Goal: Task Accomplishment & Management: Manage account settings

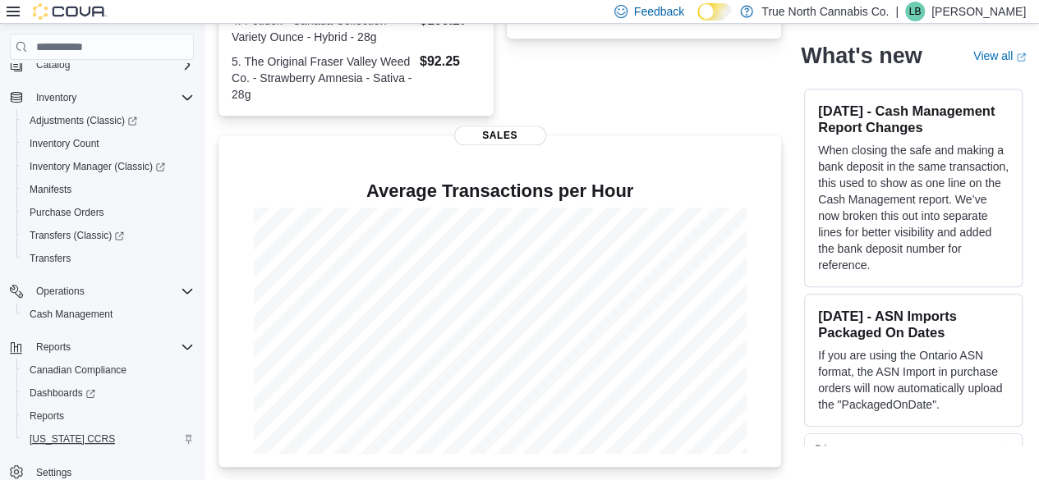
scroll to position [176, 0]
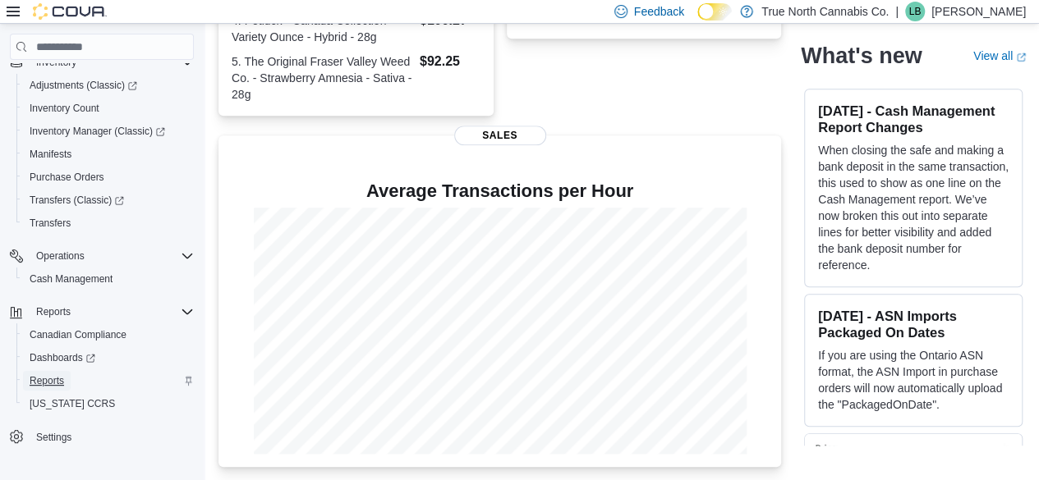
click at [64, 382] on link "Reports" at bounding box center [47, 381] width 48 height 20
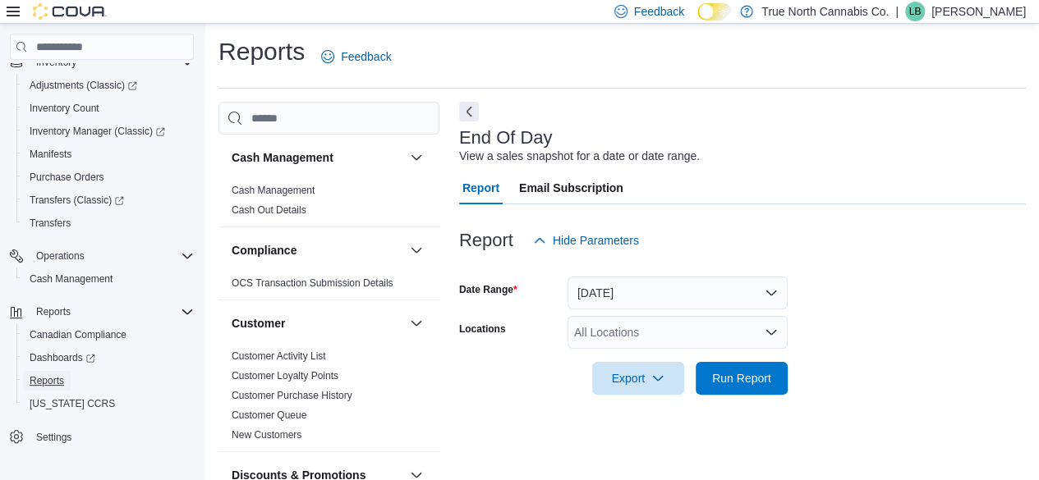
scroll to position [30, 0]
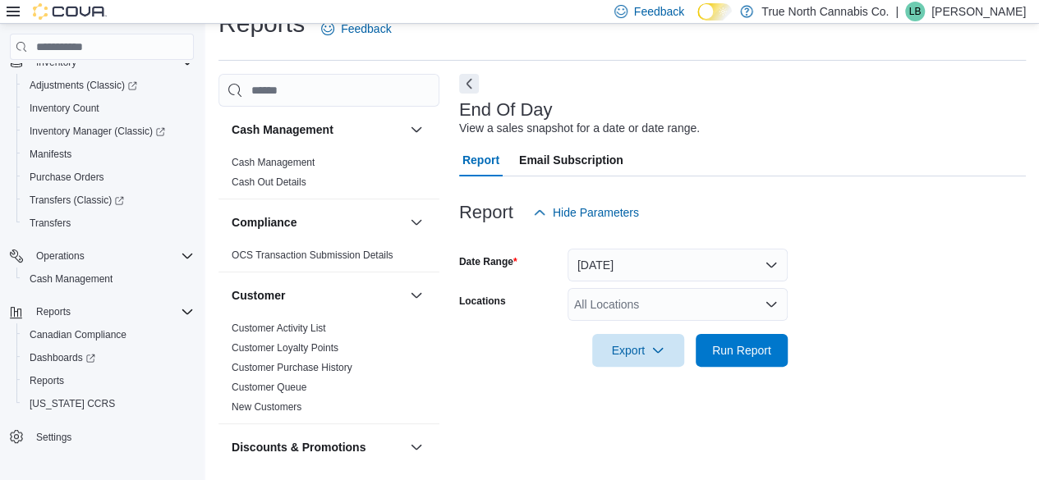
click at [680, 314] on div "All Locations" at bounding box center [677, 304] width 220 height 33
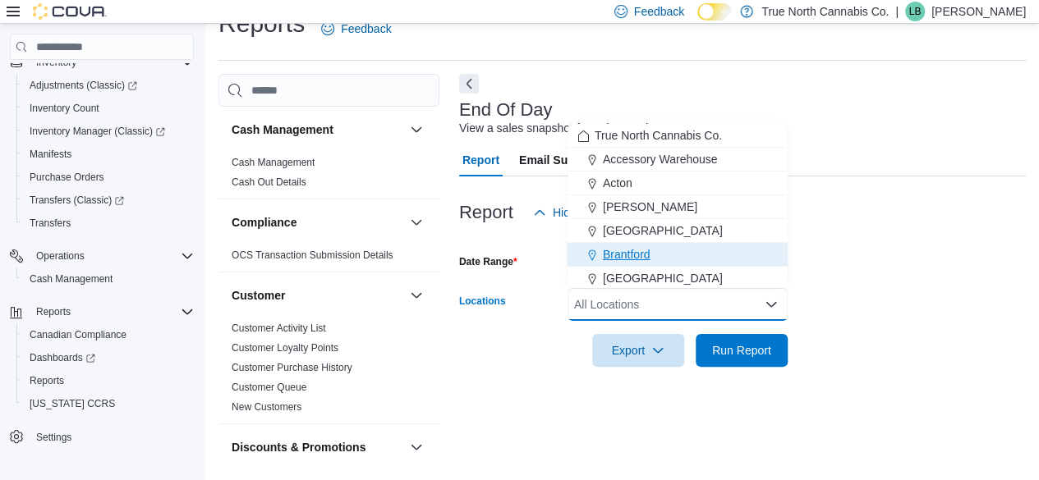
click at [694, 252] on div "Brantford" at bounding box center [677, 254] width 200 height 16
click at [724, 332] on div at bounding box center [742, 327] width 566 height 13
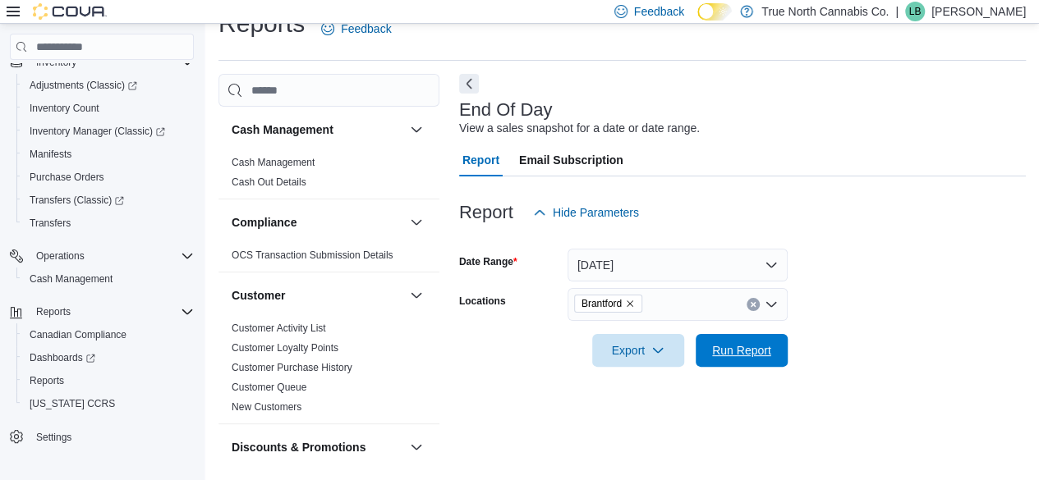
drag, startPoint x: 726, startPoint y: 352, endPoint x: 929, endPoint y: 282, distance: 215.5
click at [727, 352] on span "Run Report" at bounding box center [741, 350] width 59 height 16
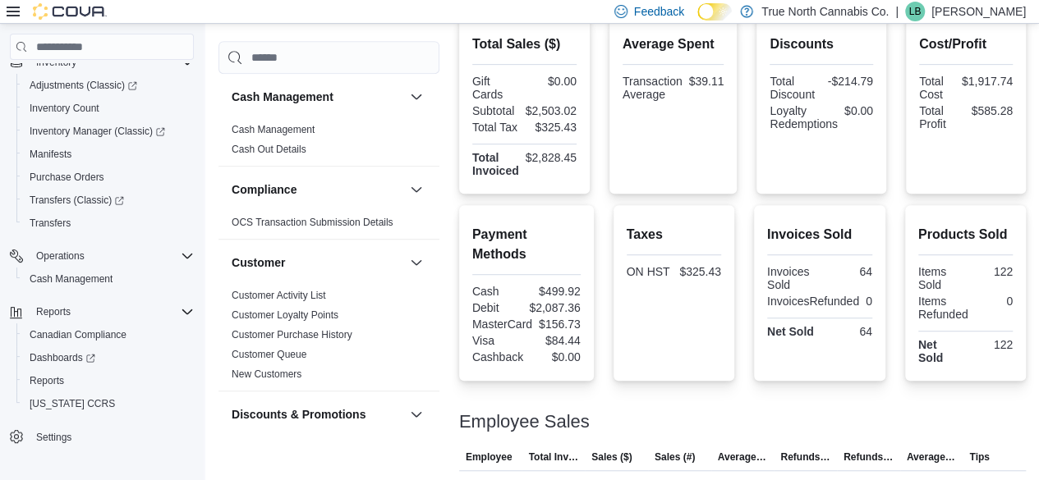
scroll to position [264, 0]
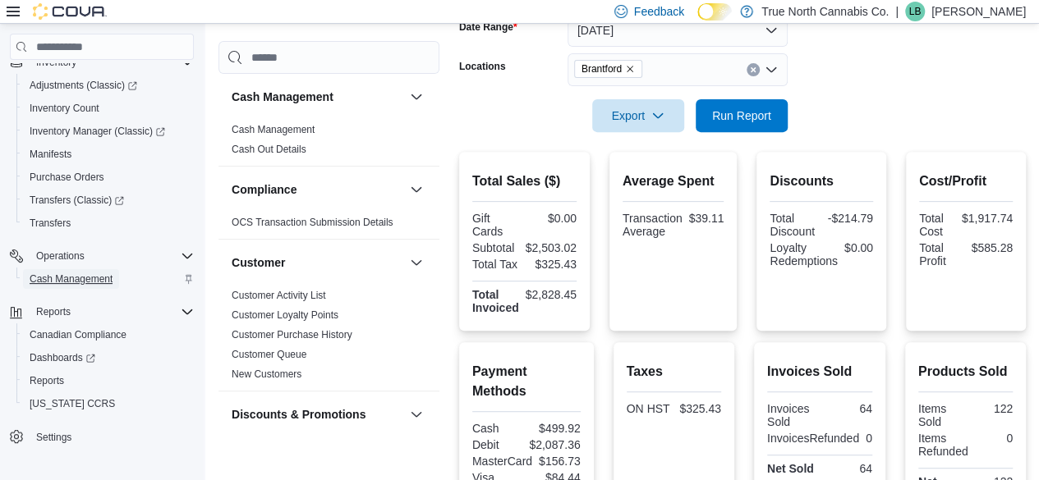
click at [103, 287] on span "Cash Management" at bounding box center [71, 279] width 83 height 20
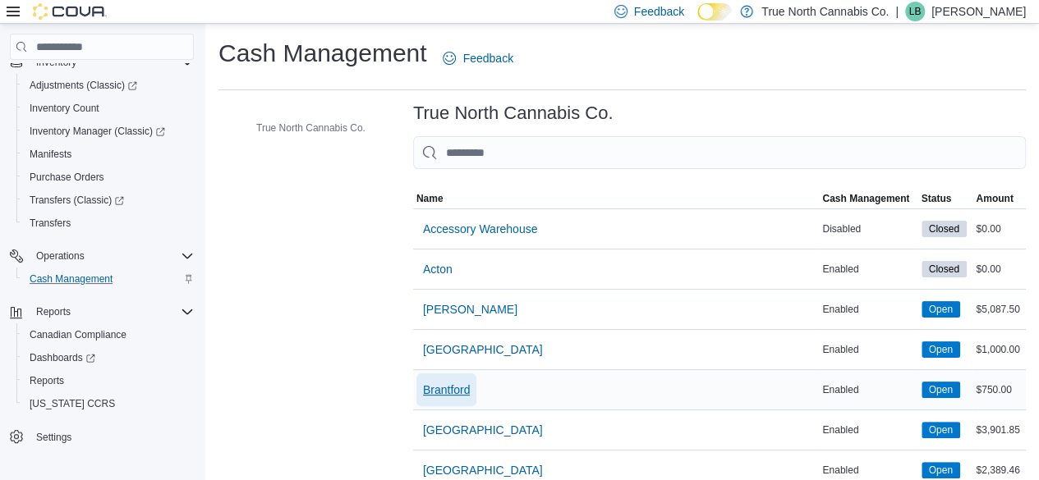
click at [440, 390] on span "Brantford" at bounding box center [447, 390] width 48 height 16
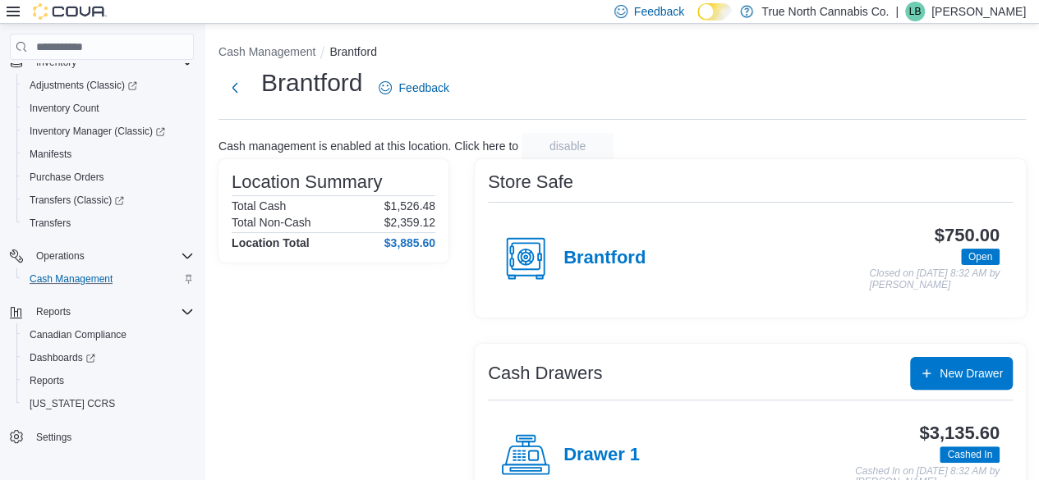
click at [568, 442] on div "Drawer 1" at bounding box center [570, 455] width 139 height 49
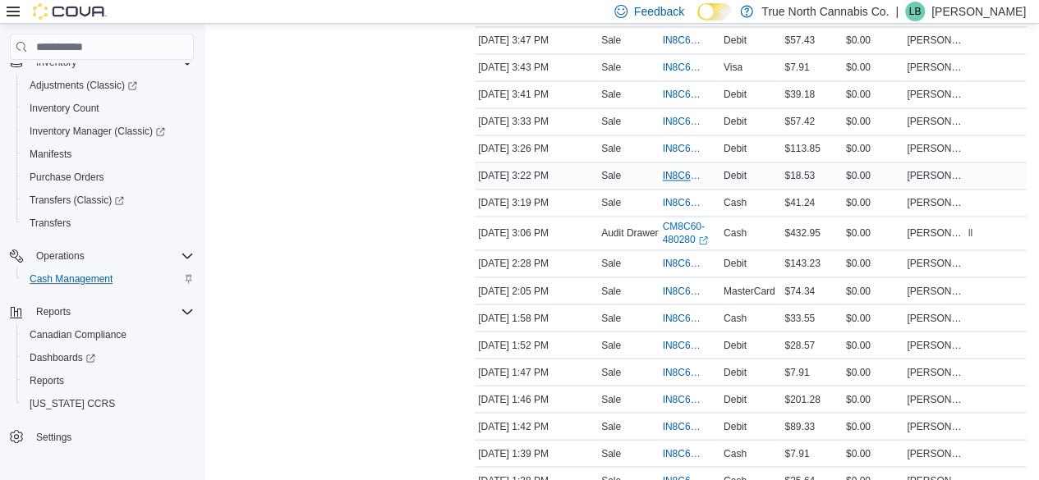
scroll to position [1049, 0]
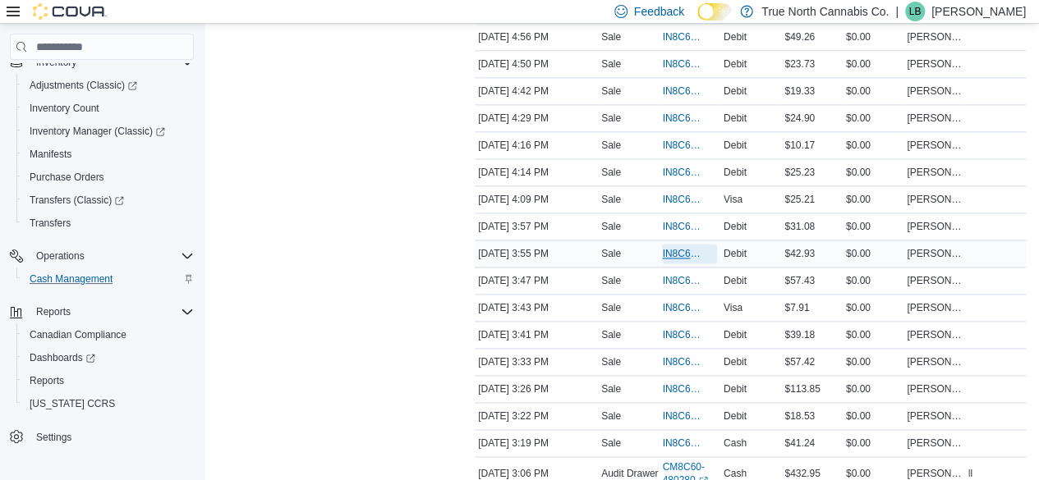
click at [673, 244] on span "IN8C60-5384985" at bounding box center [689, 254] width 54 height 20
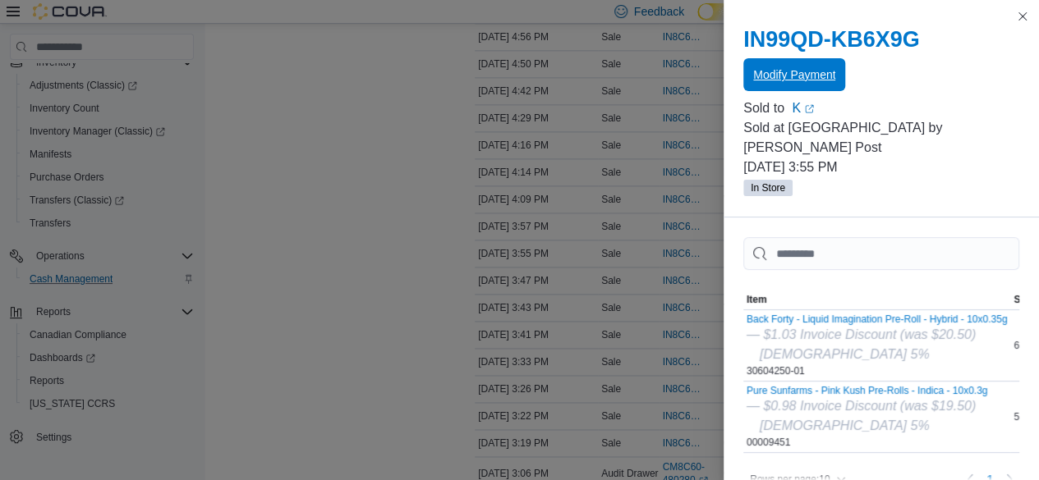
click at [809, 78] on span "Modify Payment" at bounding box center [794, 74] width 82 height 16
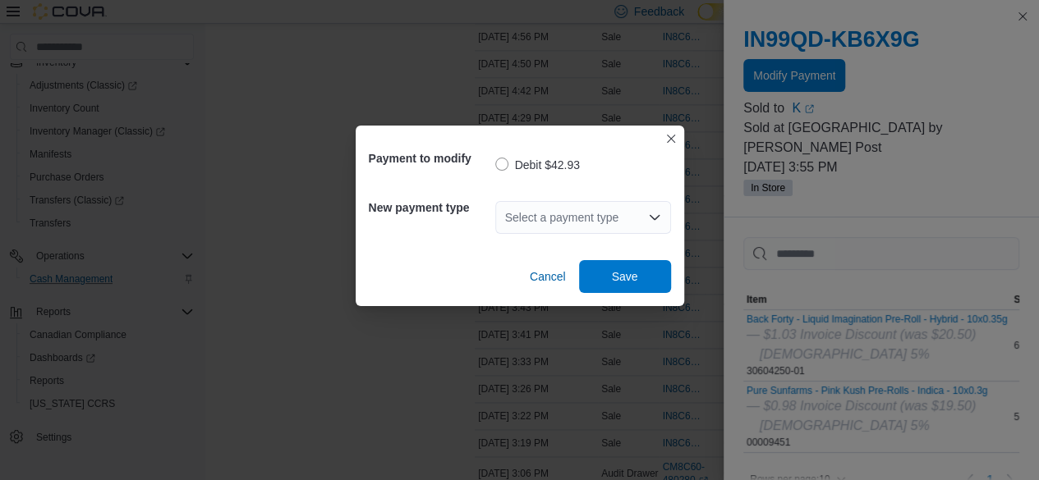
click at [625, 212] on div "Select a payment type" at bounding box center [583, 217] width 176 height 33
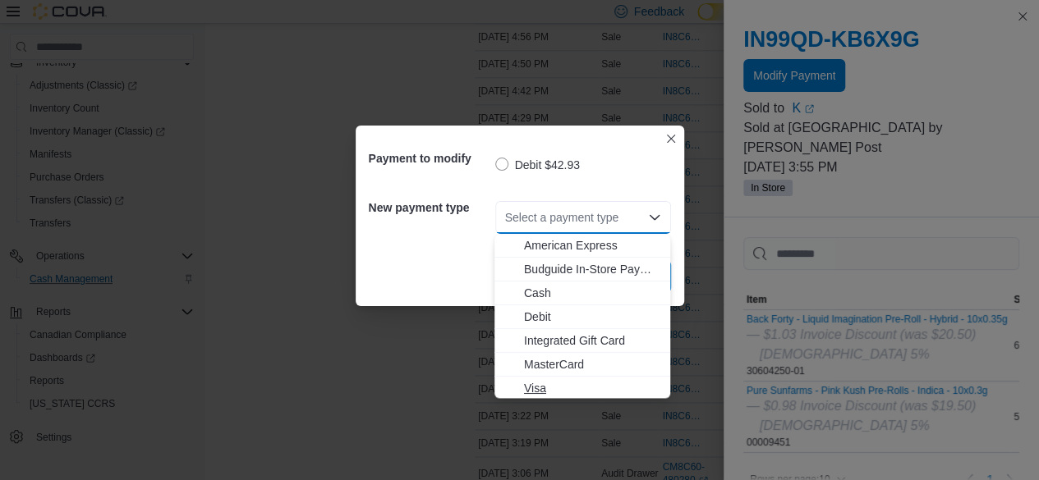
click at [615, 383] on span "Visa" at bounding box center [592, 388] width 136 height 16
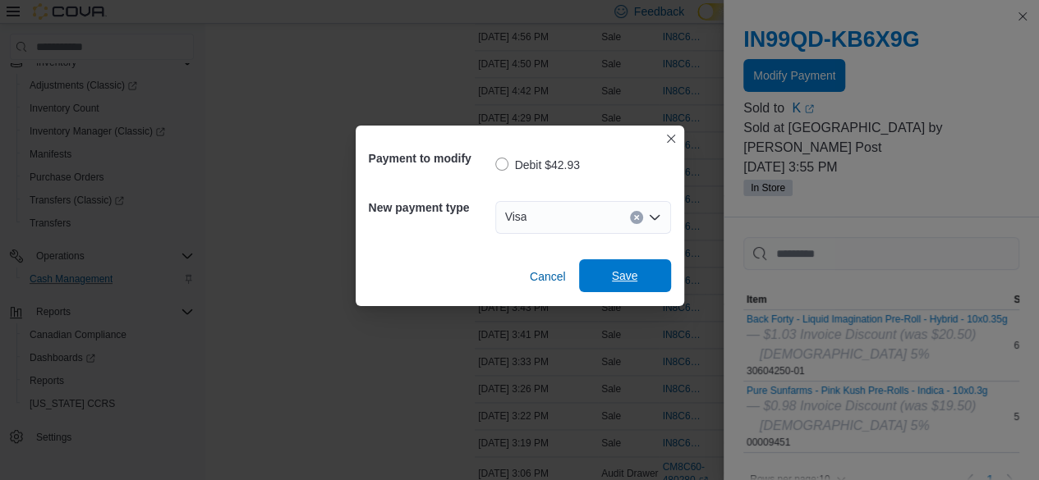
click at [632, 280] on span "Save" at bounding box center [625, 276] width 26 height 16
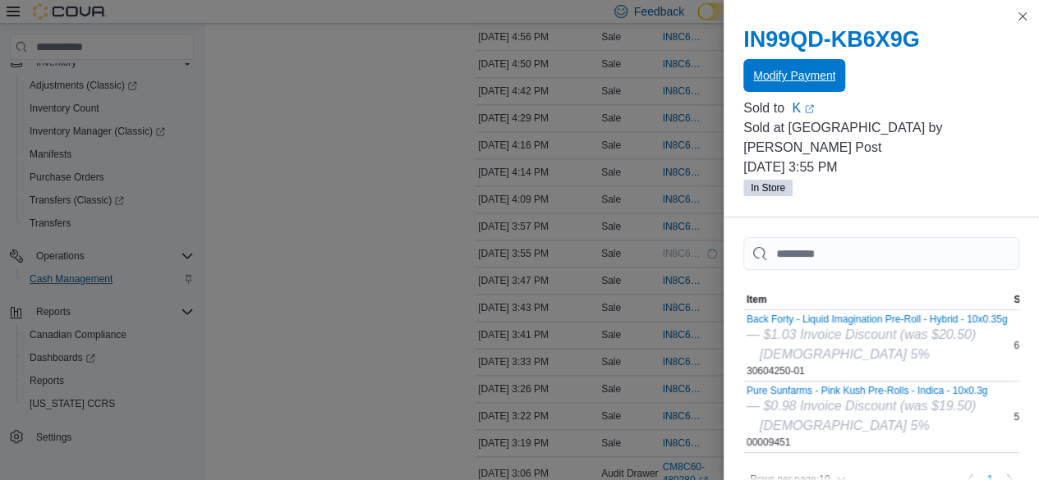
scroll to position [0, 0]
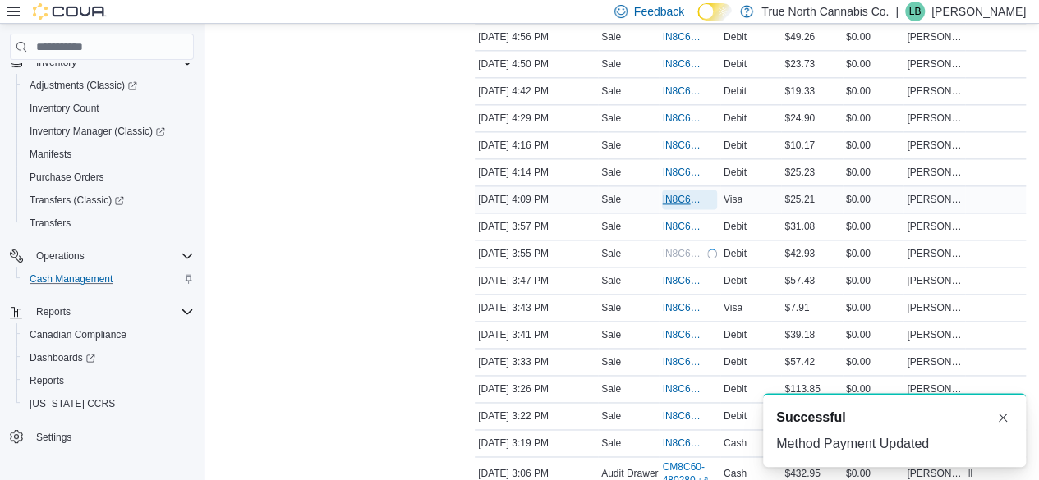
click at [692, 193] on span "IN8C60-5385124" at bounding box center [681, 199] width 38 height 13
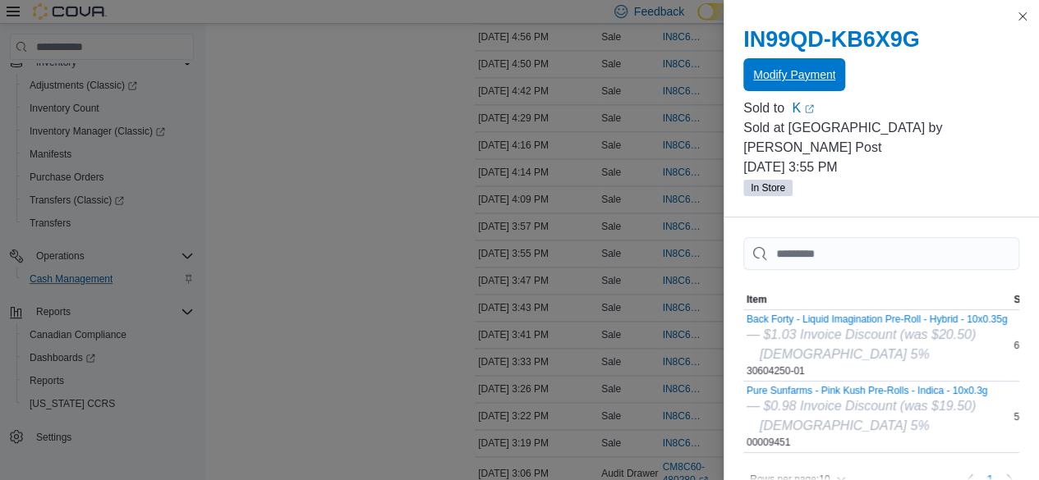
click at [772, 79] on span "Modify Payment" at bounding box center [794, 74] width 82 height 16
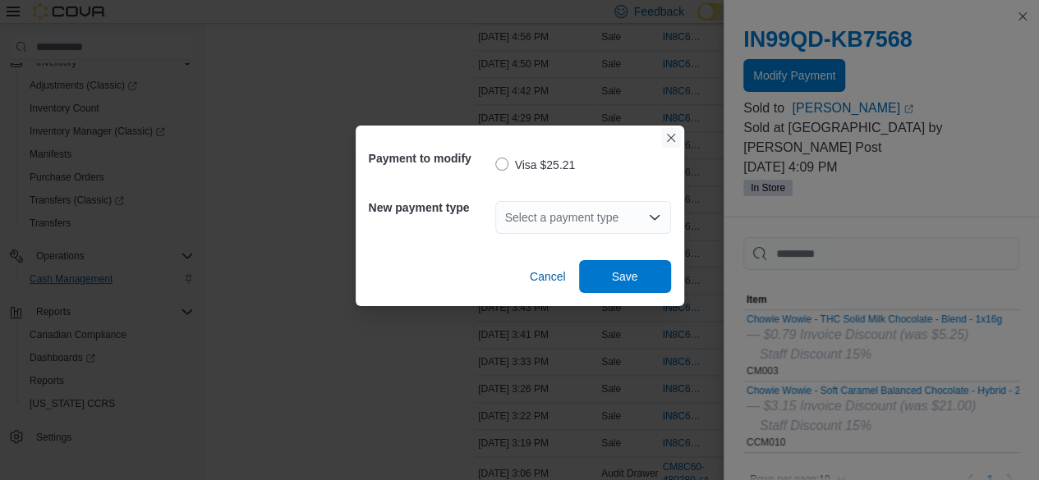
click at [669, 138] on button "Closes this modal window" at bounding box center [671, 138] width 20 height 20
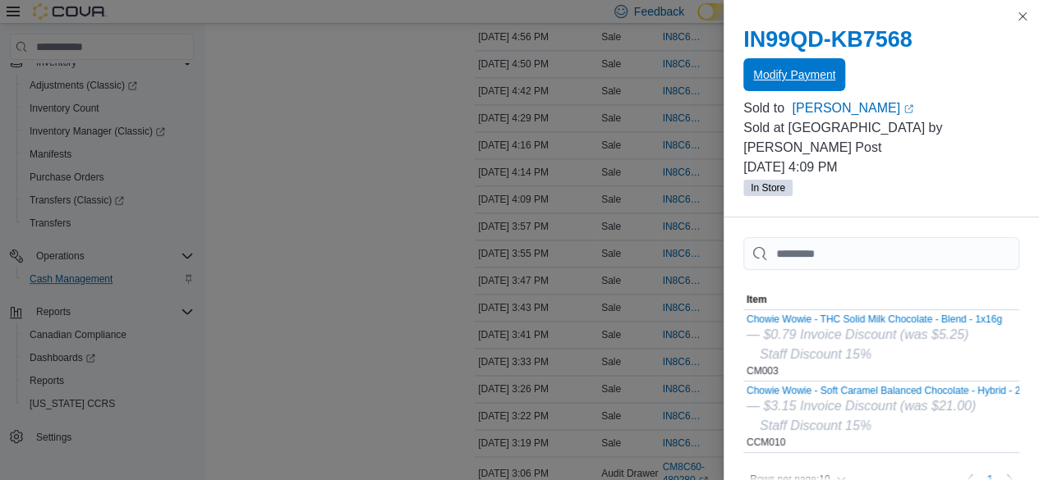
click at [769, 77] on span "Modify Payment" at bounding box center [794, 74] width 82 height 16
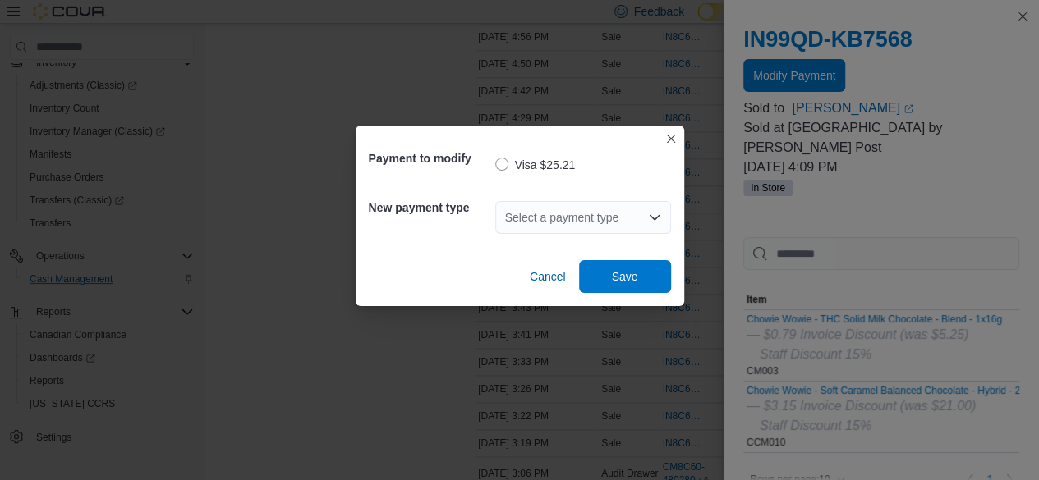
click at [599, 218] on div "Select a payment type" at bounding box center [583, 217] width 176 height 33
click at [596, 208] on div "Select a payment type" at bounding box center [583, 217] width 176 height 33
click at [665, 141] on button "Closes this modal window" at bounding box center [671, 139] width 20 height 20
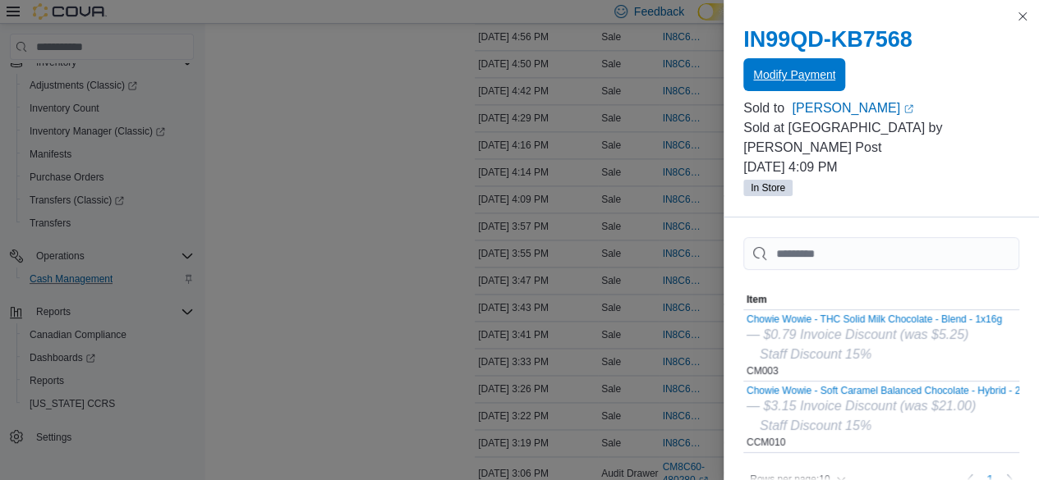
click at [809, 62] on span "Modify Payment" at bounding box center [794, 74] width 82 height 33
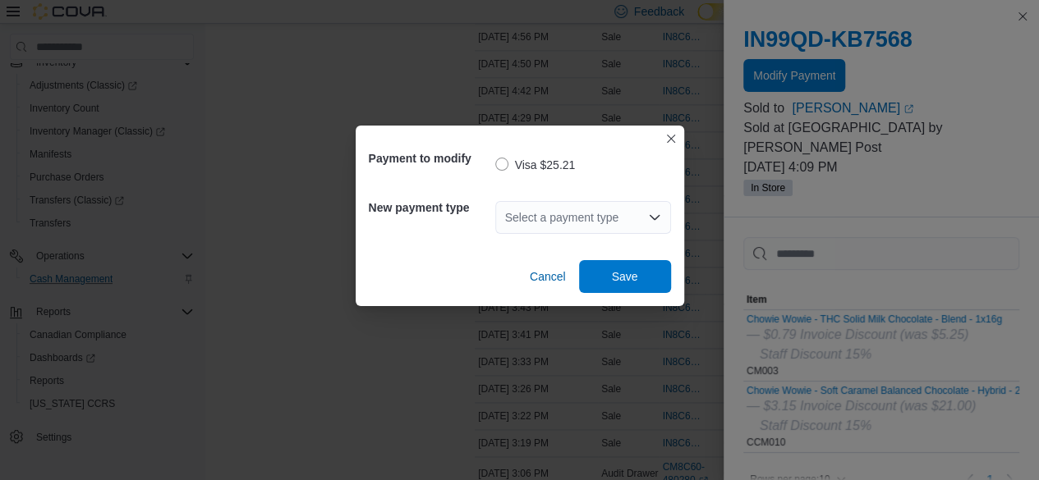
click at [603, 223] on div "Select a payment type" at bounding box center [583, 217] width 176 height 33
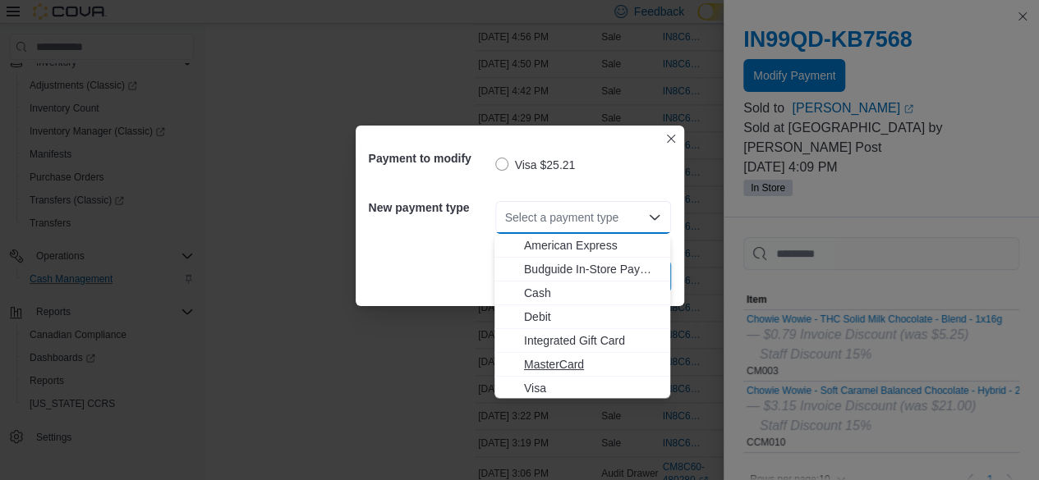
click at [579, 360] on span "MasterCard" at bounding box center [592, 364] width 136 height 16
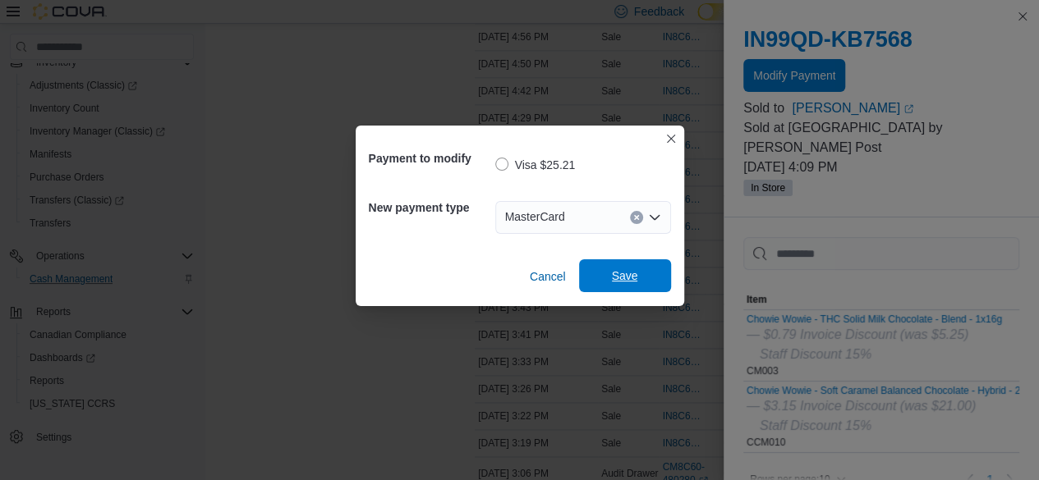
click at [622, 283] on span "Save" at bounding box center [625, 276] width 26 height 16
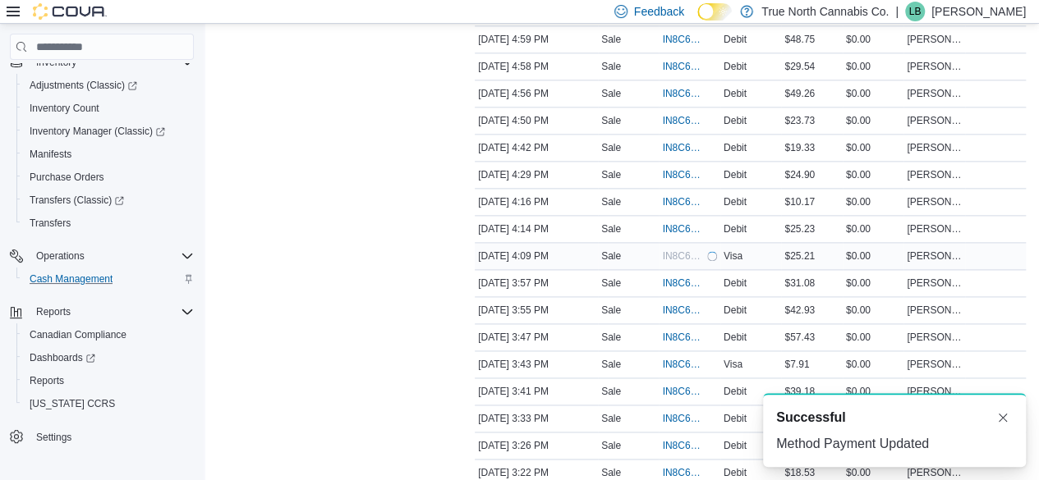
scroll to position [967, 0]
click at [681, 194] on span "IN8C60-5385306" at bounding box center [681, 200] width 38 height 13
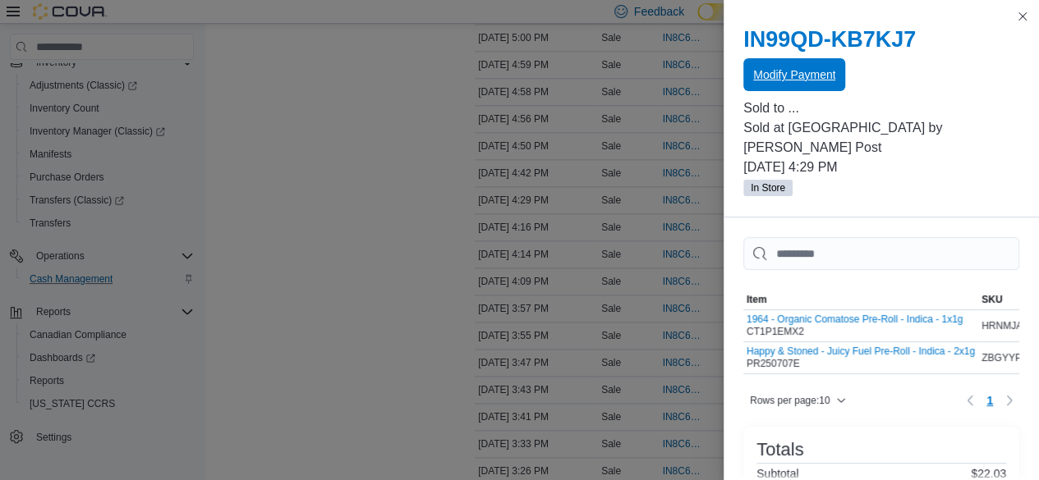
click at [795, 67] on span "Modify Payment" at bounding box center [794, 74] width 82 height 33
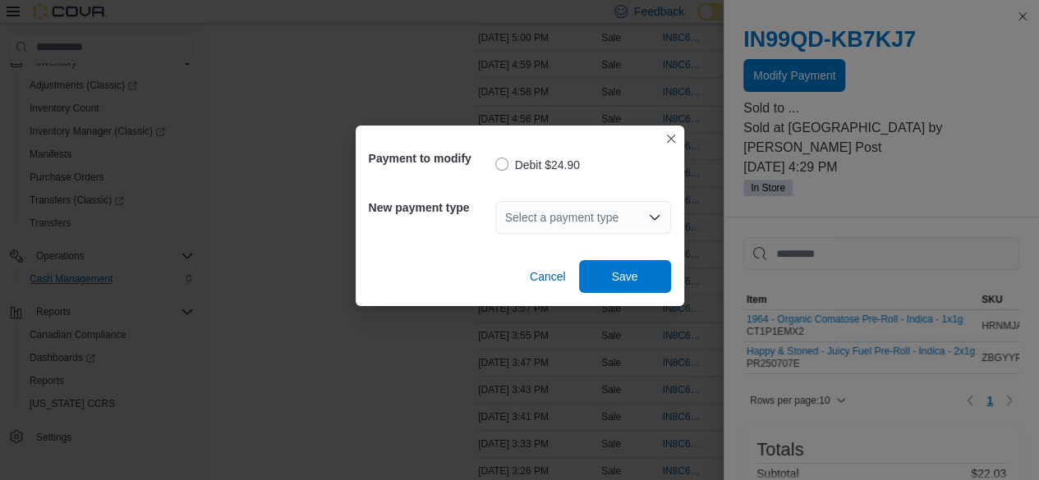
click at [618, 220] on div "Select a payment type" at bounding box center [583, 217] width 176 height 33
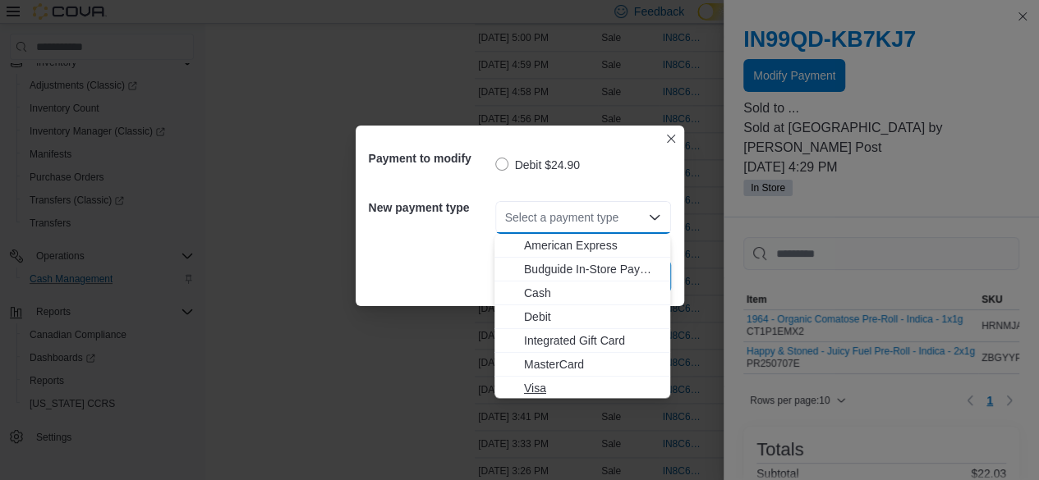
click at [573, 377] on button "Visa" at bounding box center [582, 389] width 176 height 24
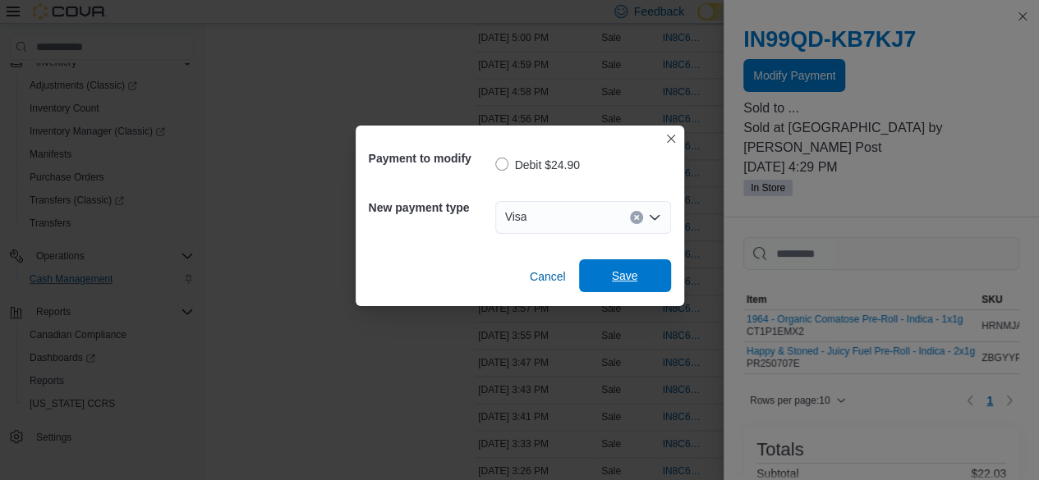
click at [610, 281] on span "Save" at bounding box center [625, 275] width 72 height 33
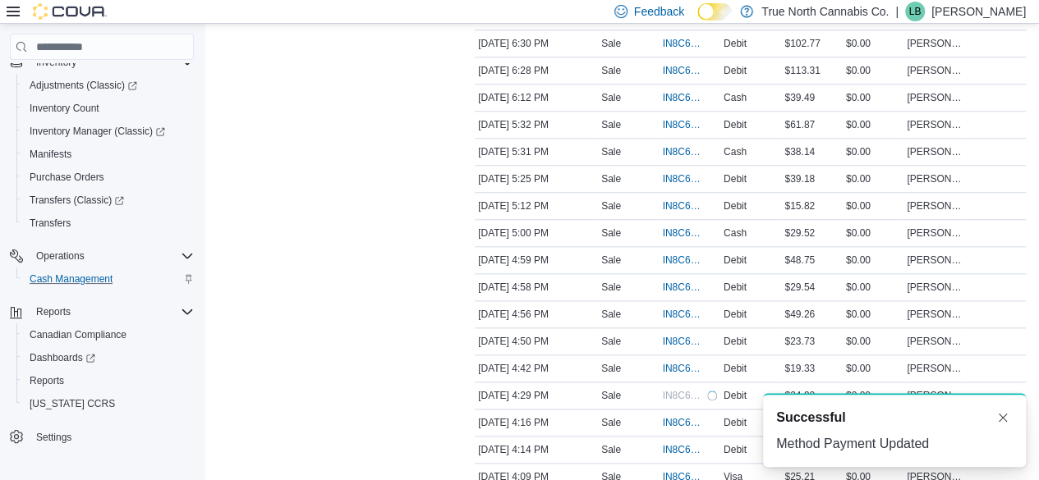
scroll to position [639, 0]
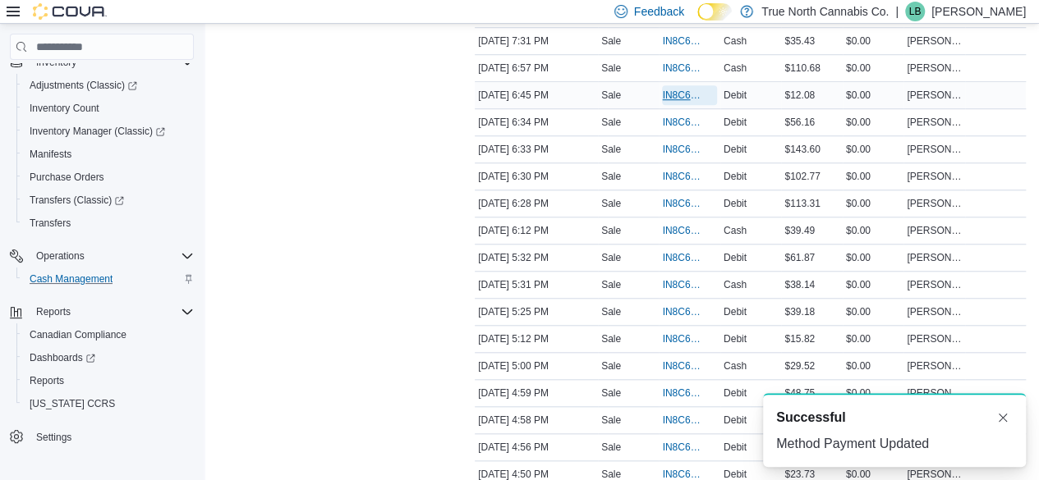
click at [683, 91] on span "IN8C60-5386589" at bounding box center [681, 95] width 38 height 13
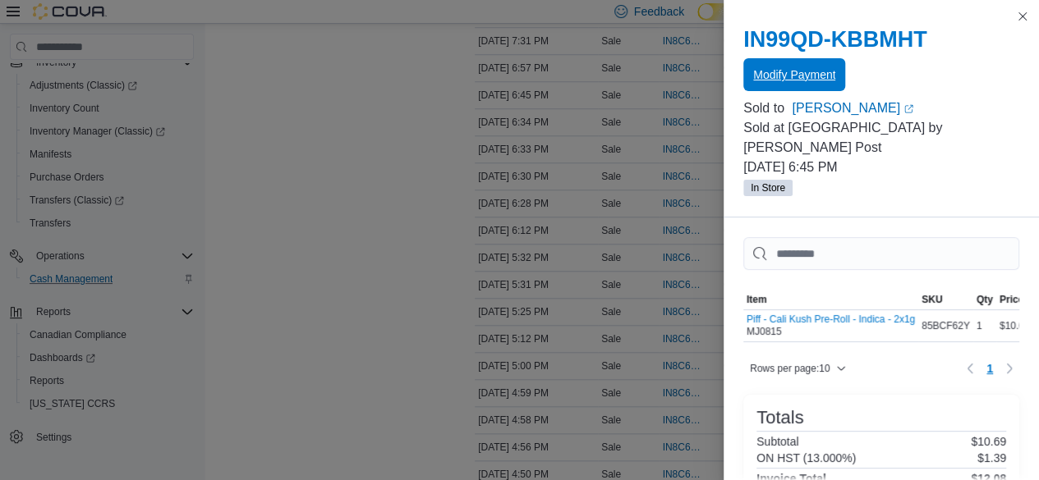
click at [801, 65] on span "Modify Payment" at bounding box center [794, 74] width 82 height 33
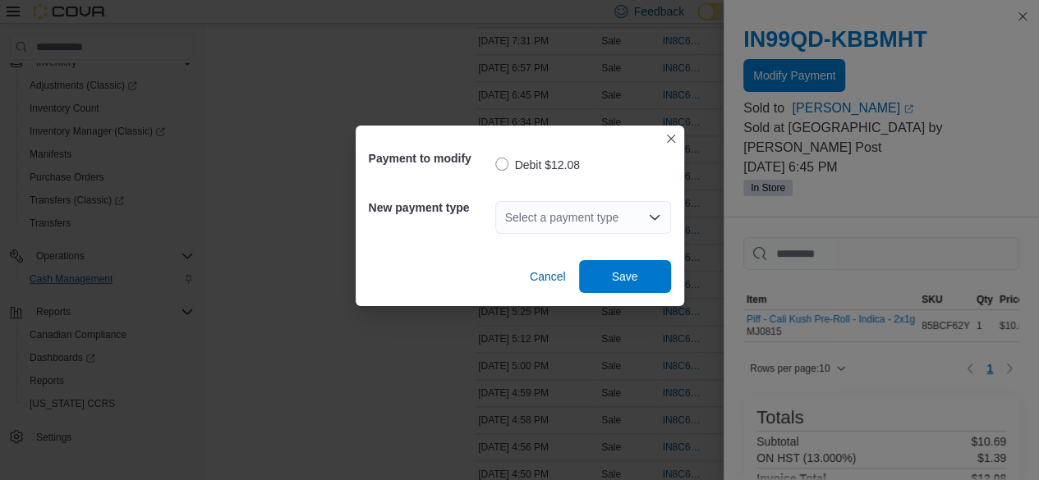
click at [629, 216] on div "Select a payment type" at bounding box center [583, 217] width 176 height 33
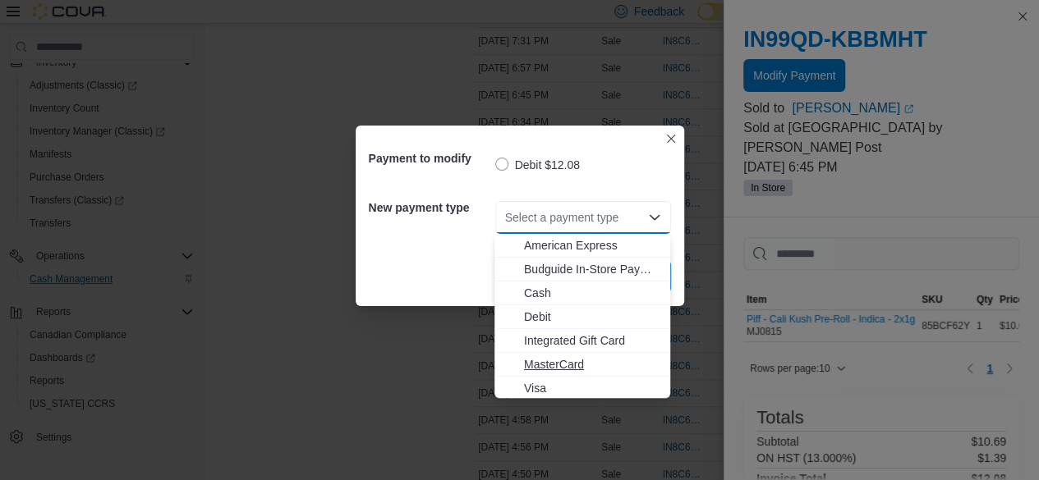
click at [562, 373] on span "MasterCard" at bounding box center [592, 364] width 136 height 16
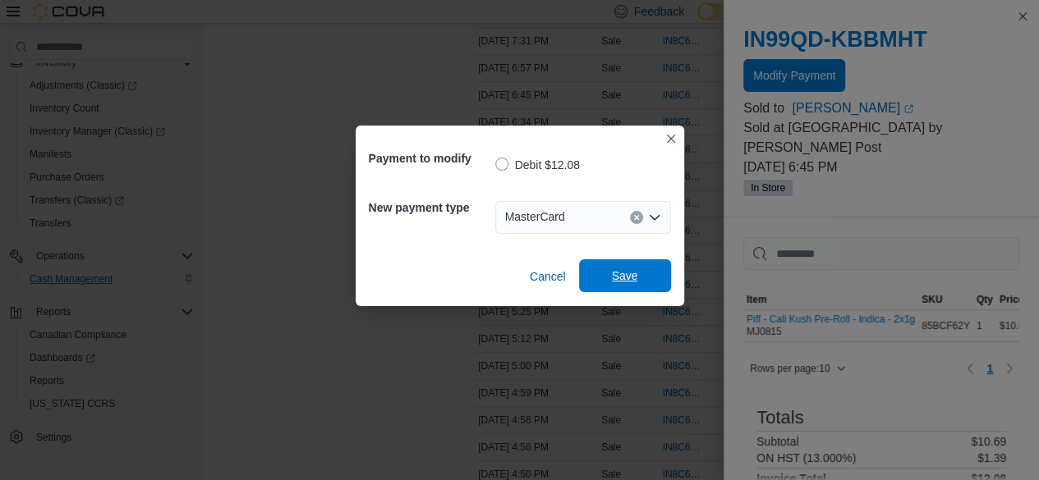
click at [612, 282] on span "Save" at bounding box center [625, 276] width 26 height 16
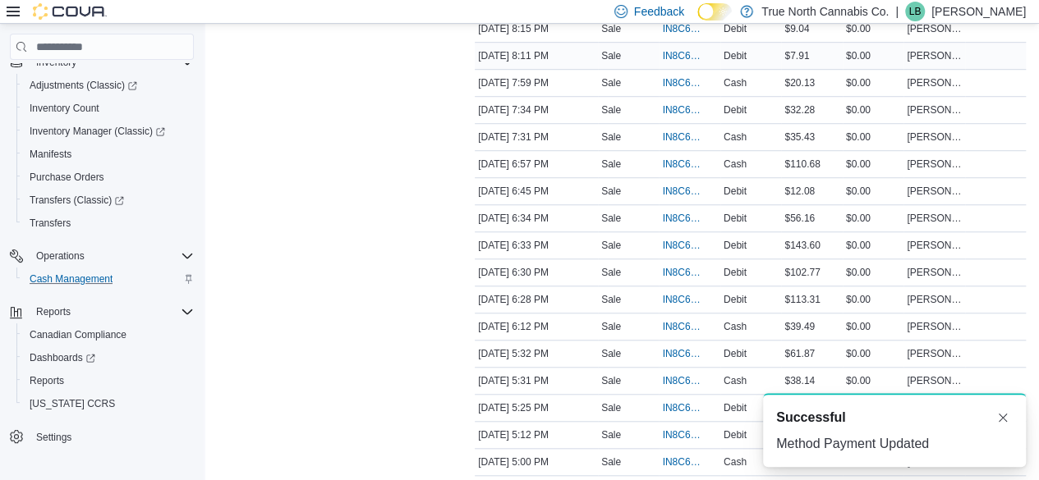
scroll to position [475, 0]
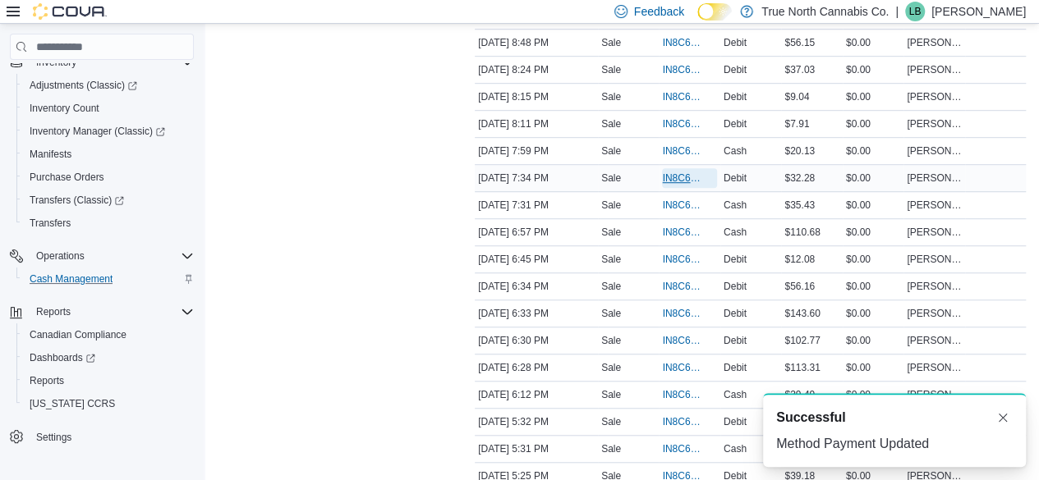
click at [679, 177] on span "IN8C60-5386994" at bounding box center [681, 178] width 38 height 13
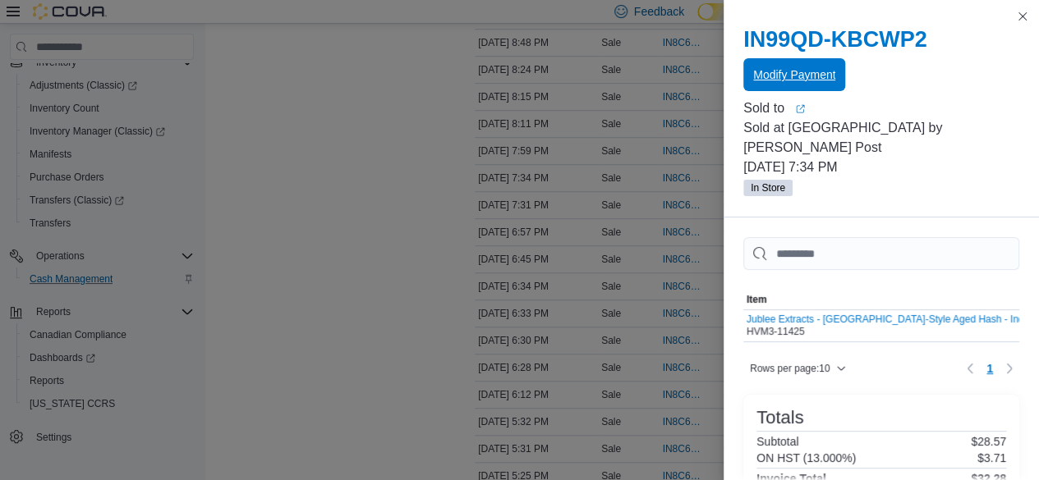
click at [763, 73] on span "Modify Payment" at bounding box center [794, 74] width 82 height 16
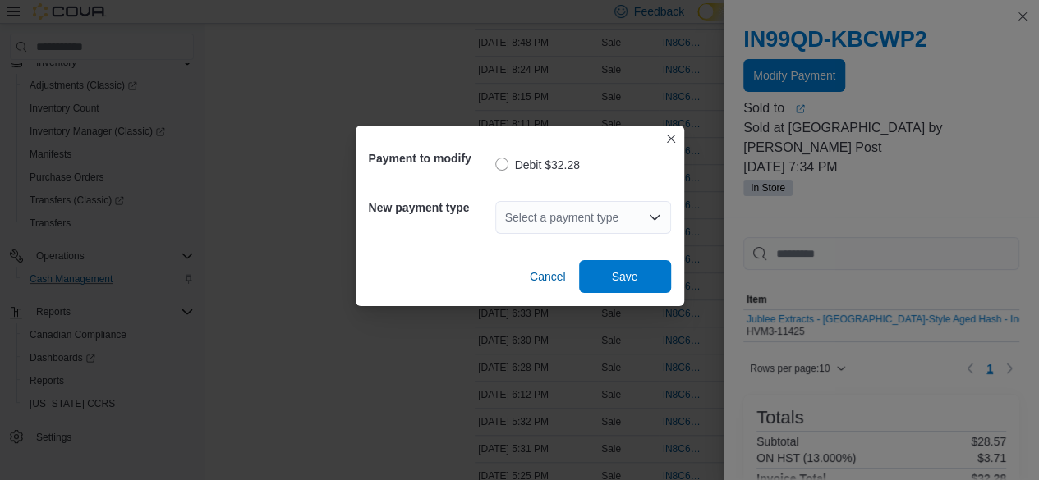
click at [605, 209] on div "Select a payment type" at bounding box center [583, 217] width 176 height 33
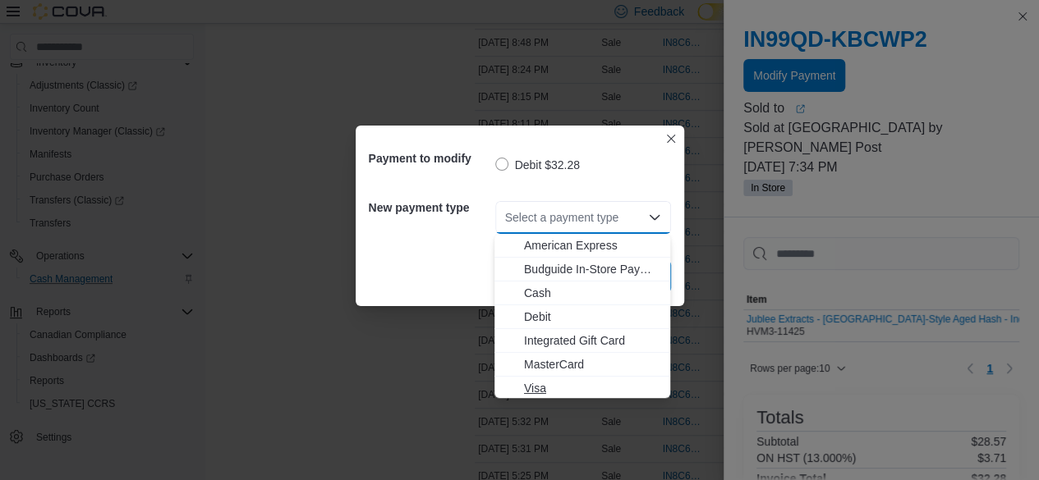
click at [589, 383] on span "Visa" at bounding box center [592, 388] width 136 height 16
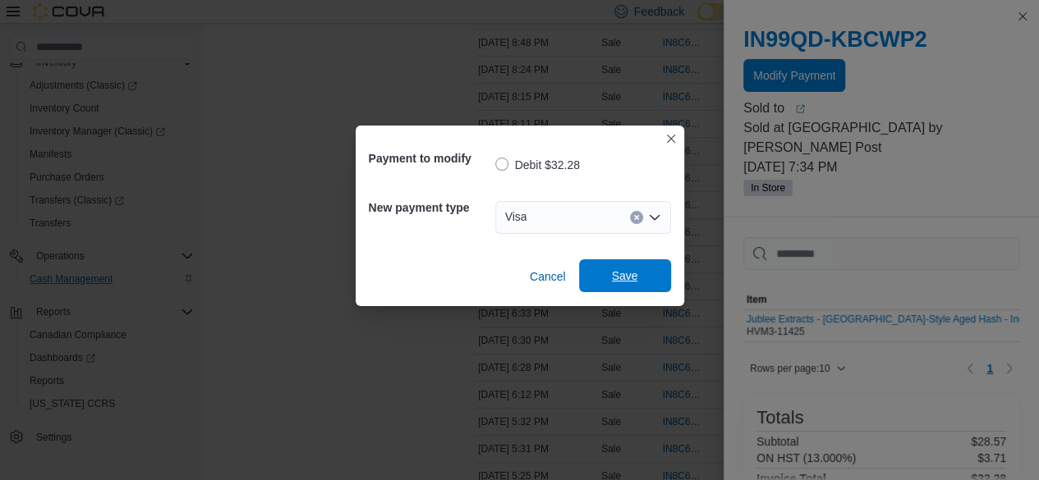
click at [626, 282] on span "Save" at bounding box center [625, 276] width 26 height 16
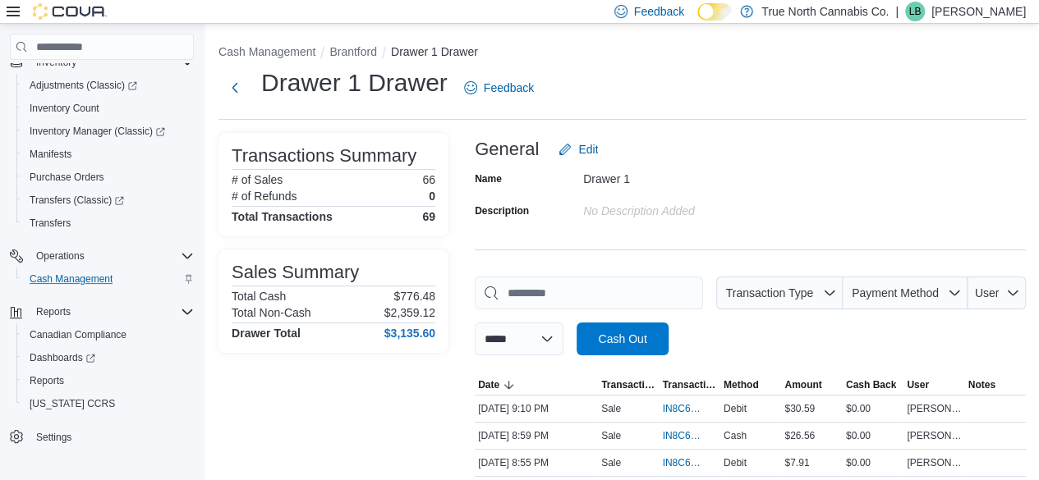
scroll to position [493, 0]
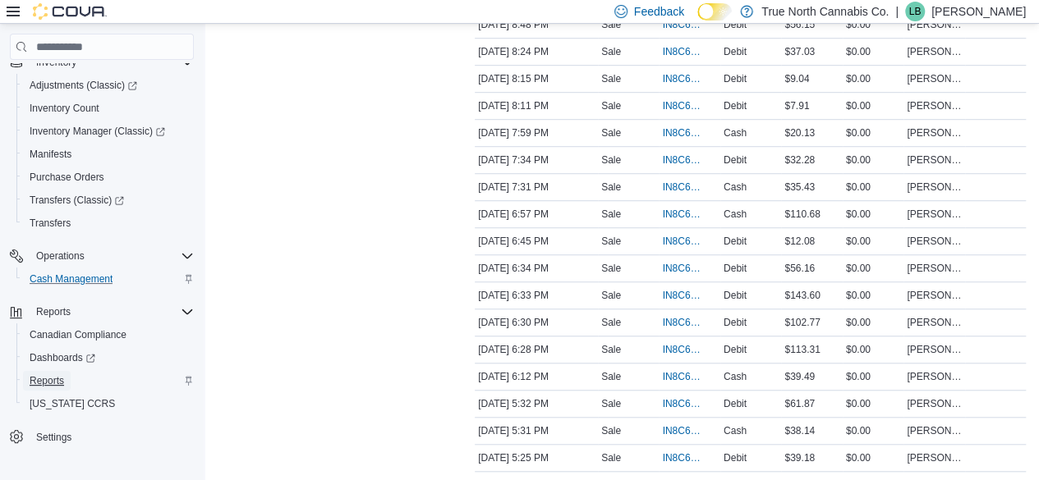
click at [62, 378] on span "Reports" at bounding box center [47, 380] width 34 height 13
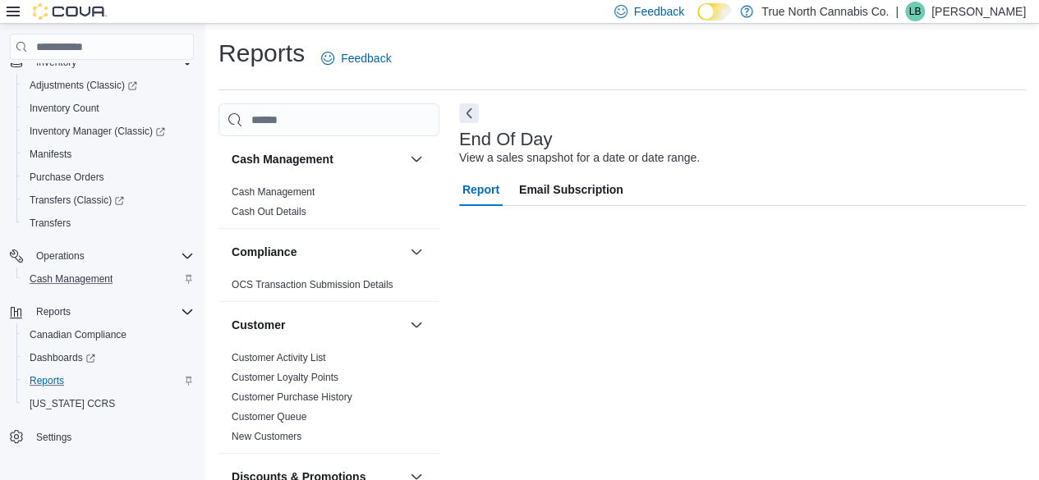
scroll to position [30, 0]
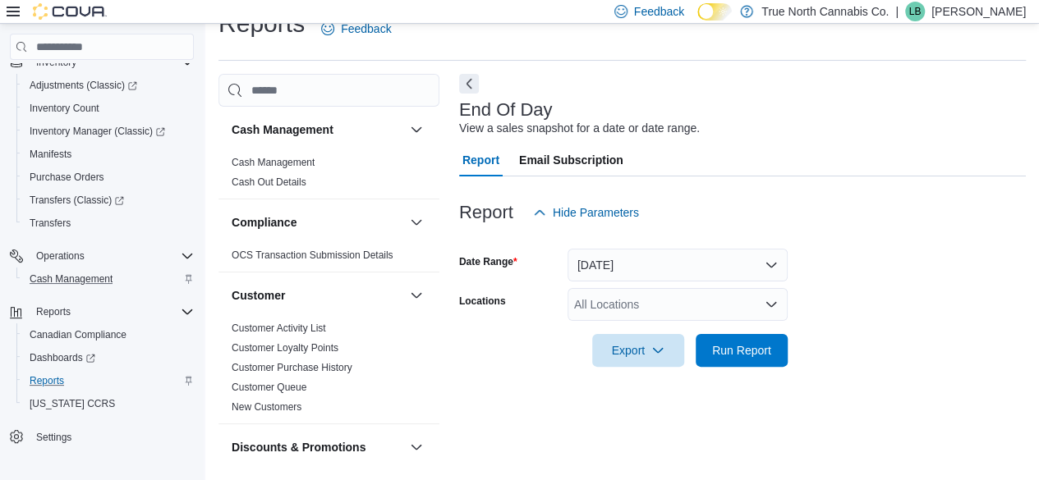
click at [668, 314] on div "All Locations" at bounding box center [677, 304] width 220 height 33
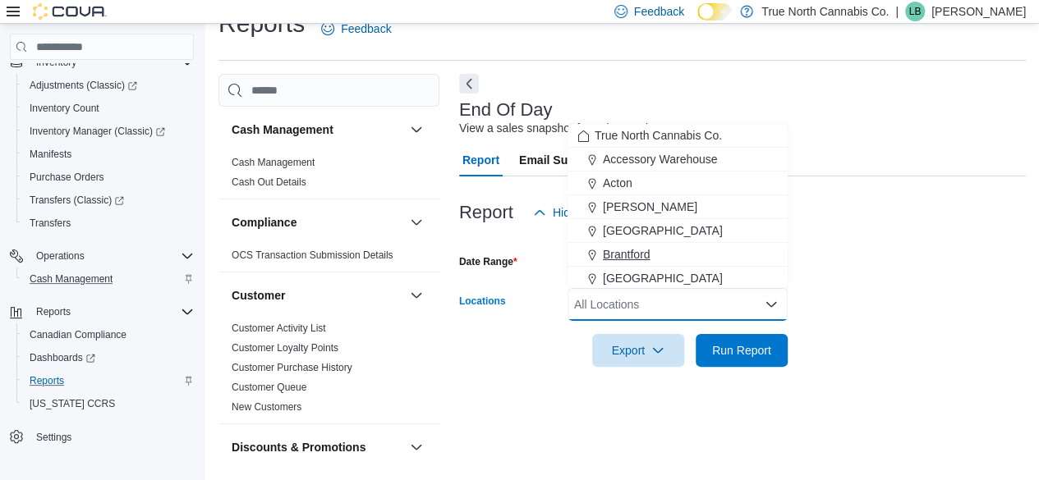
click at [695, 250] on div "Brantford" at bounding box center [677, 254] width 200 height 16
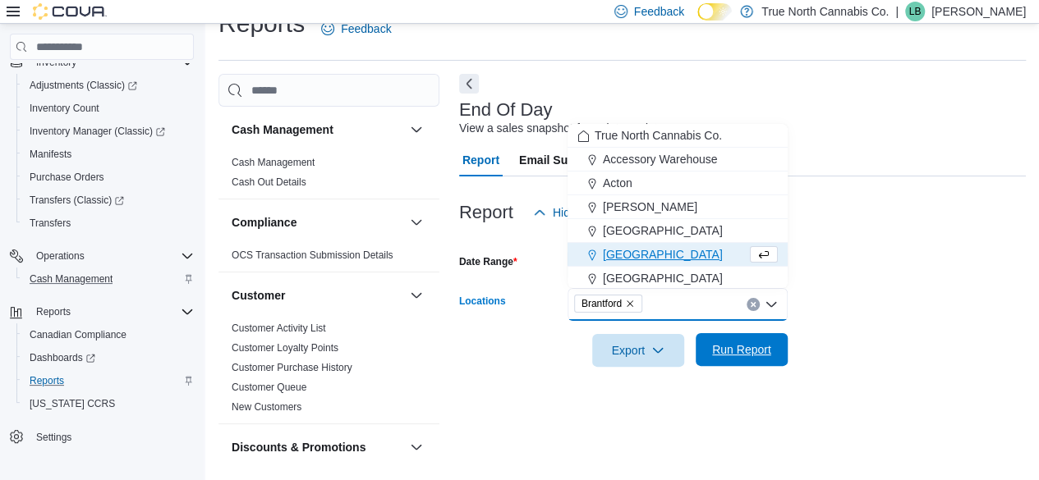
click at [722, 345] on span "Run Report" at bounding box center [741, 350] width 59 height 16
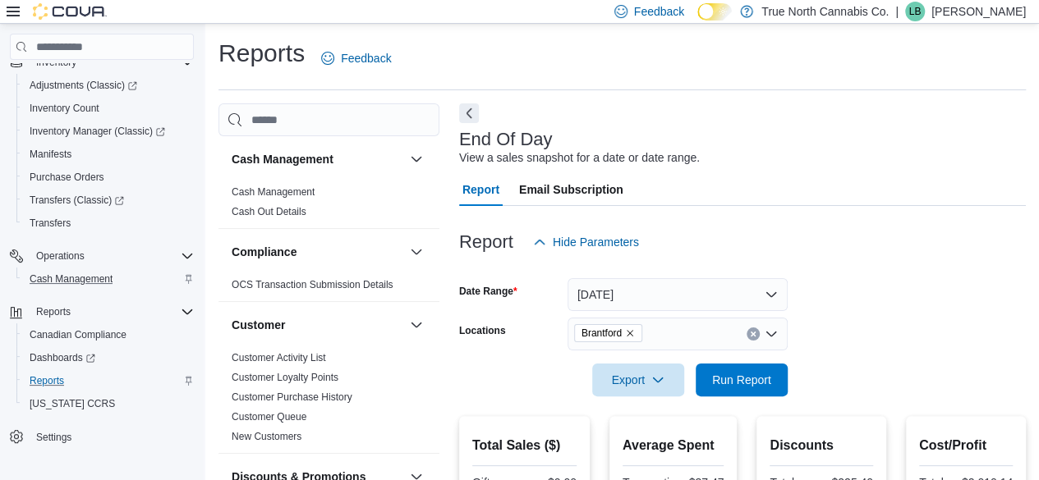
scroll to position [328, 0]
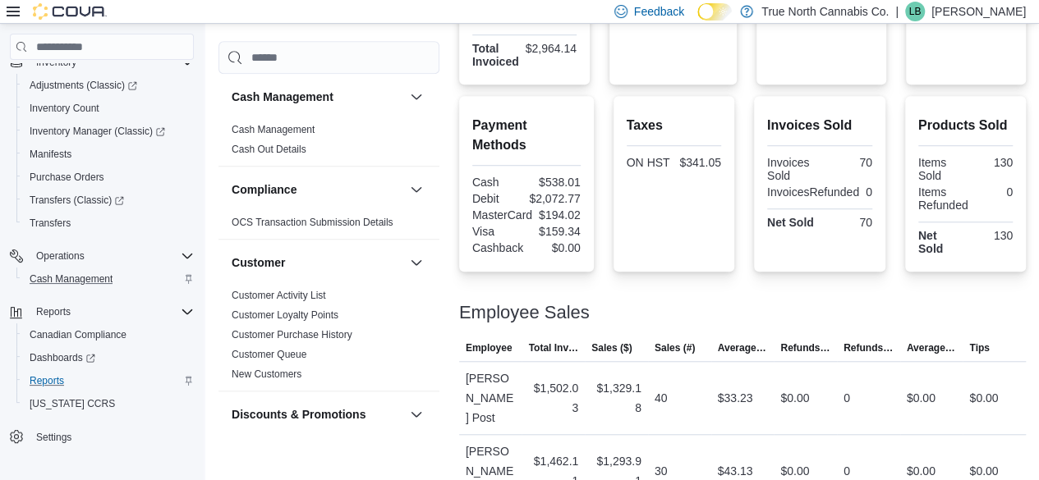
scroll to position [346, 0]
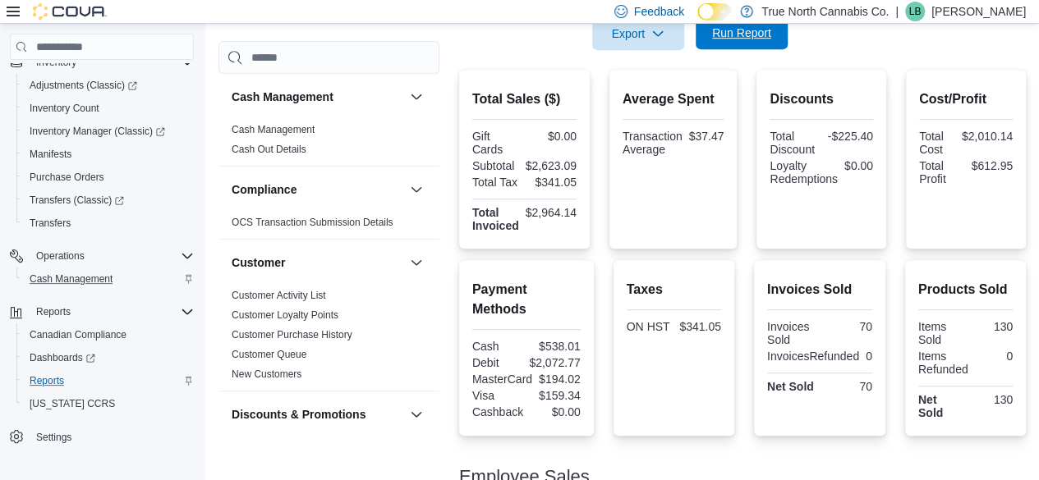
click at [754, 44] on span "Run Report" at bounding box center [741, 32] width 72 height 33
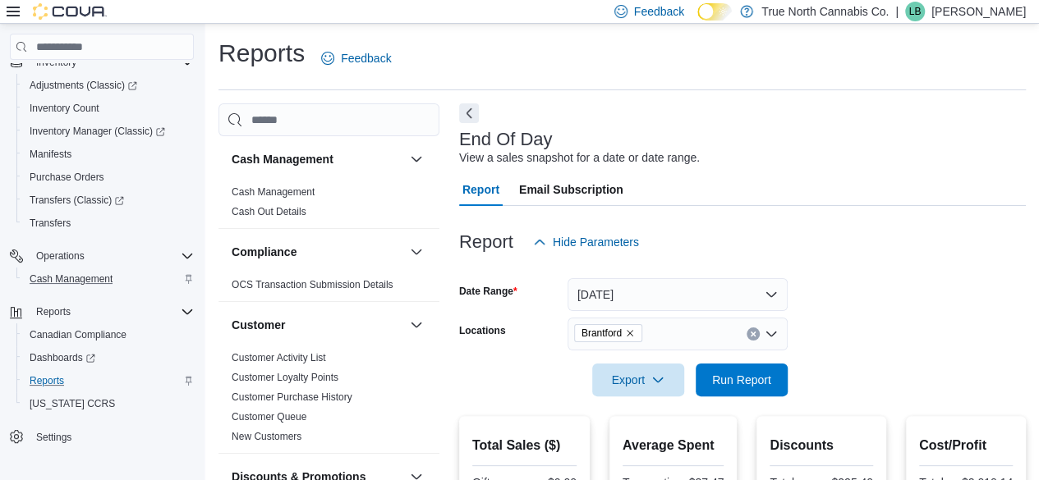
scroll to position [0, 0]
